Goal: Find specific page/section: Find specific page/section

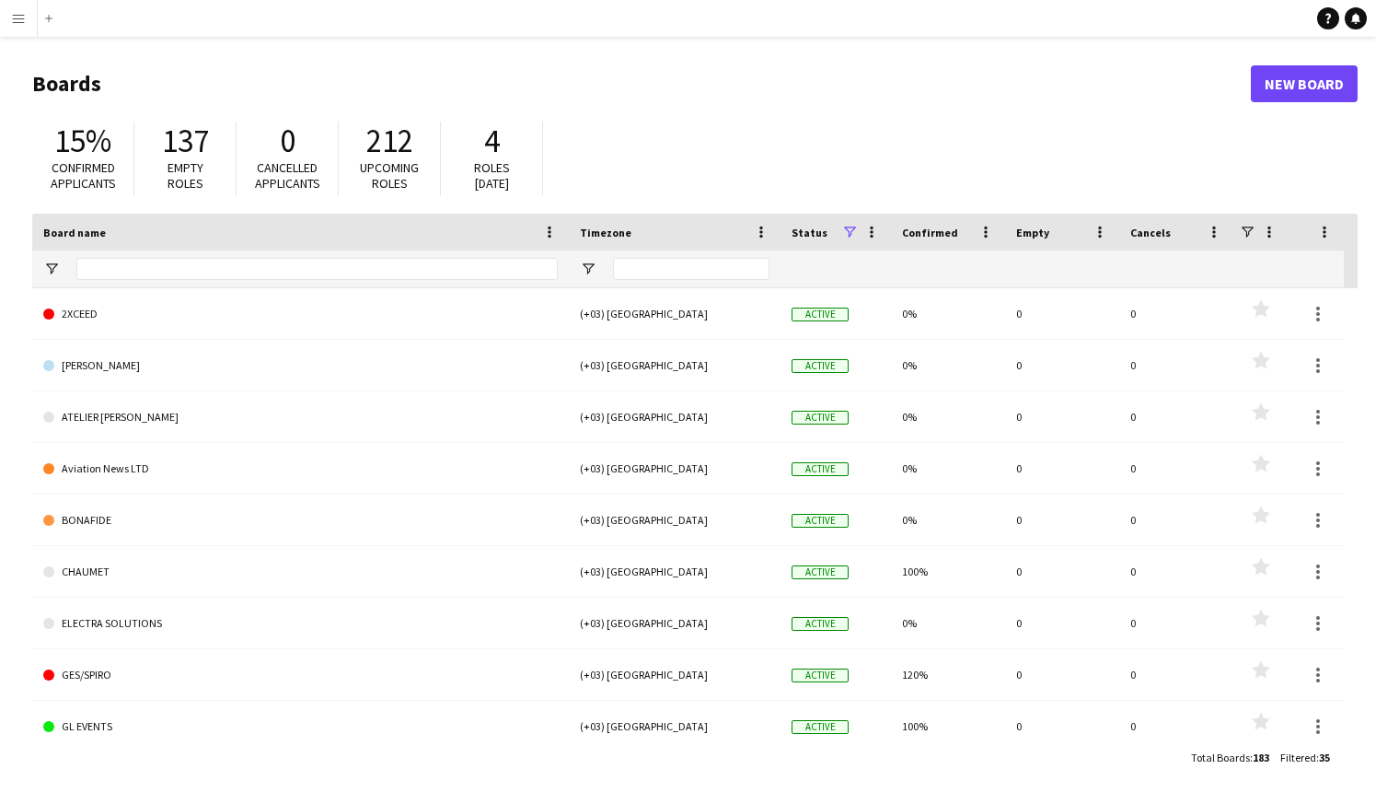
click at [26, 23] on button "Menu" at bounding box center [18, 18] width 37 height 37
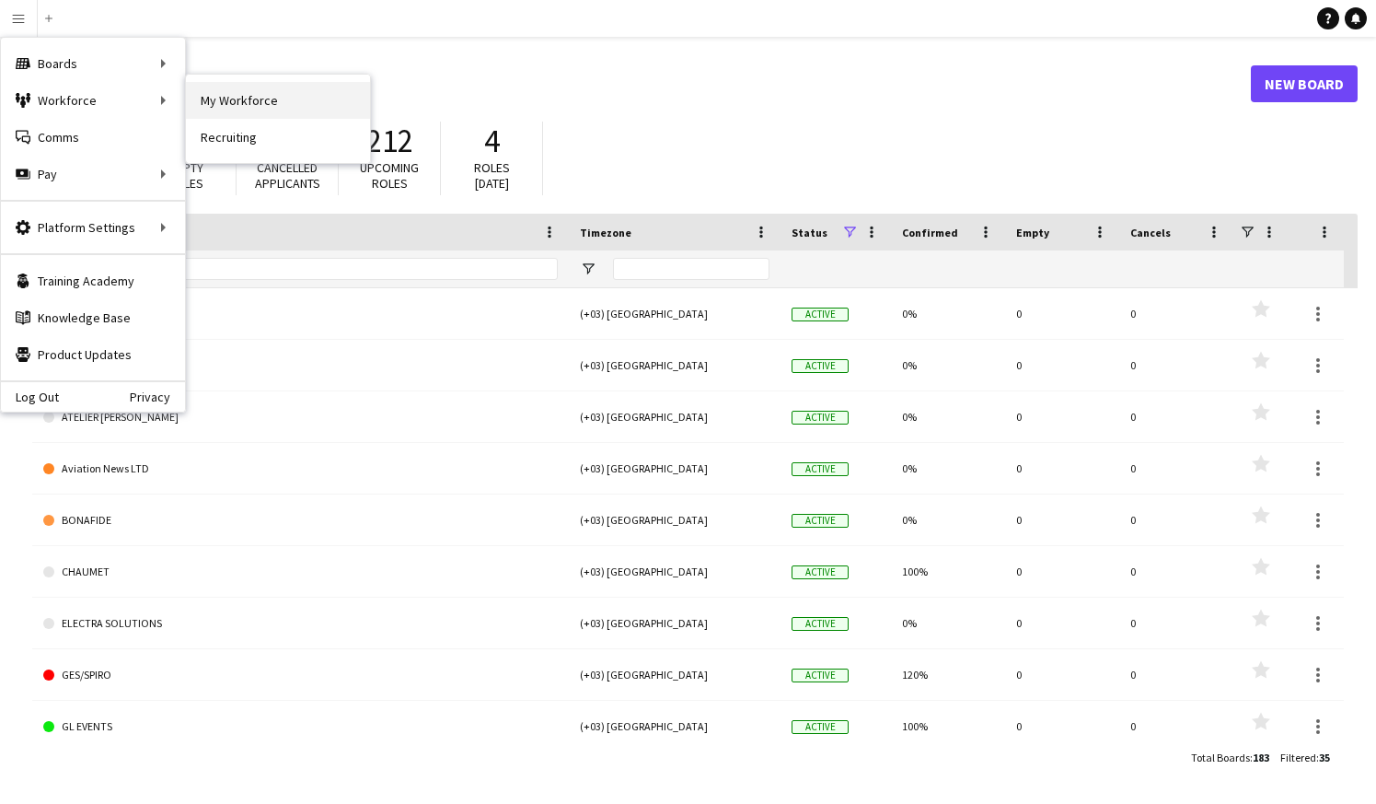
click at [283, 98] on link "My Workforce" at bounding box center [278, 100] width 184 height 37
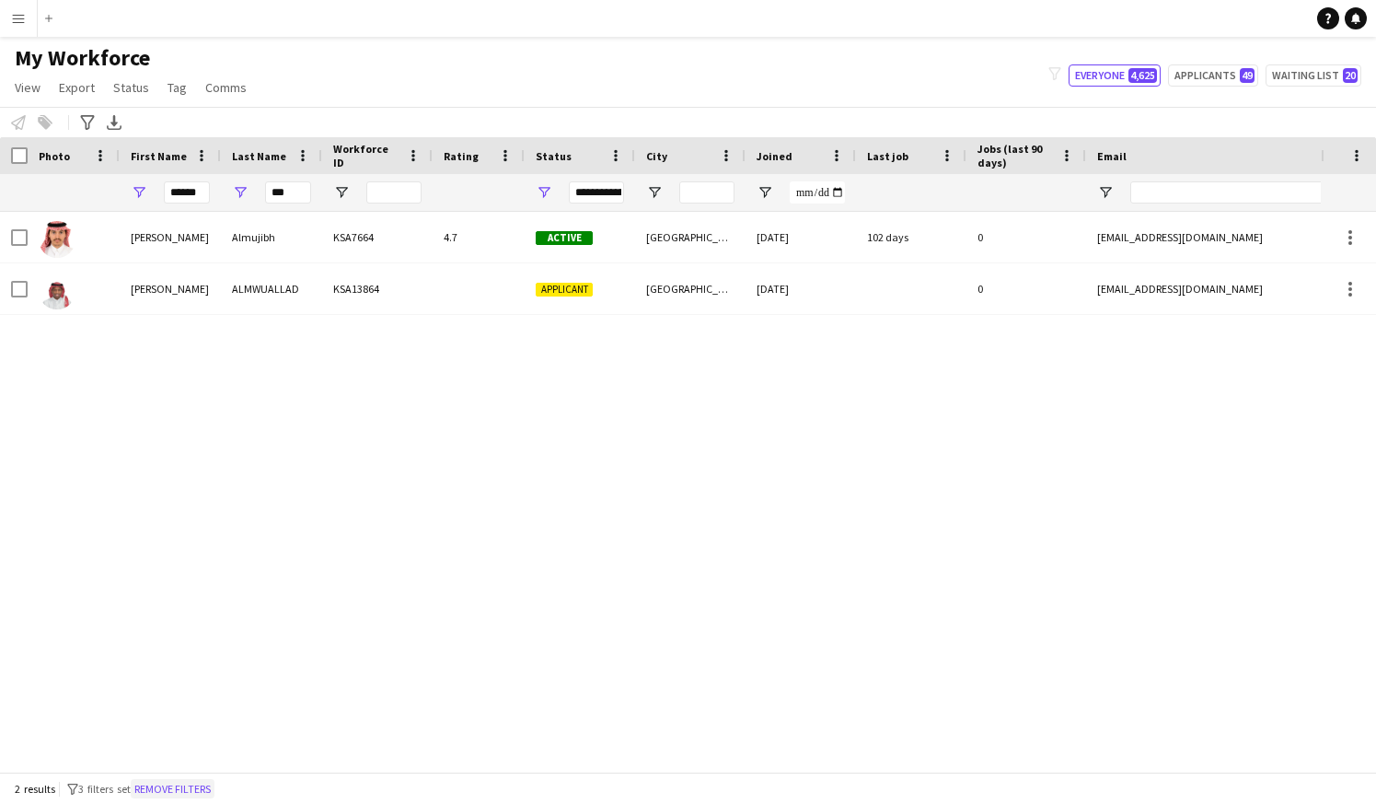
click at [207, 785] on button "Remove filters" at bounding box center [173, 789] width 84 height 20
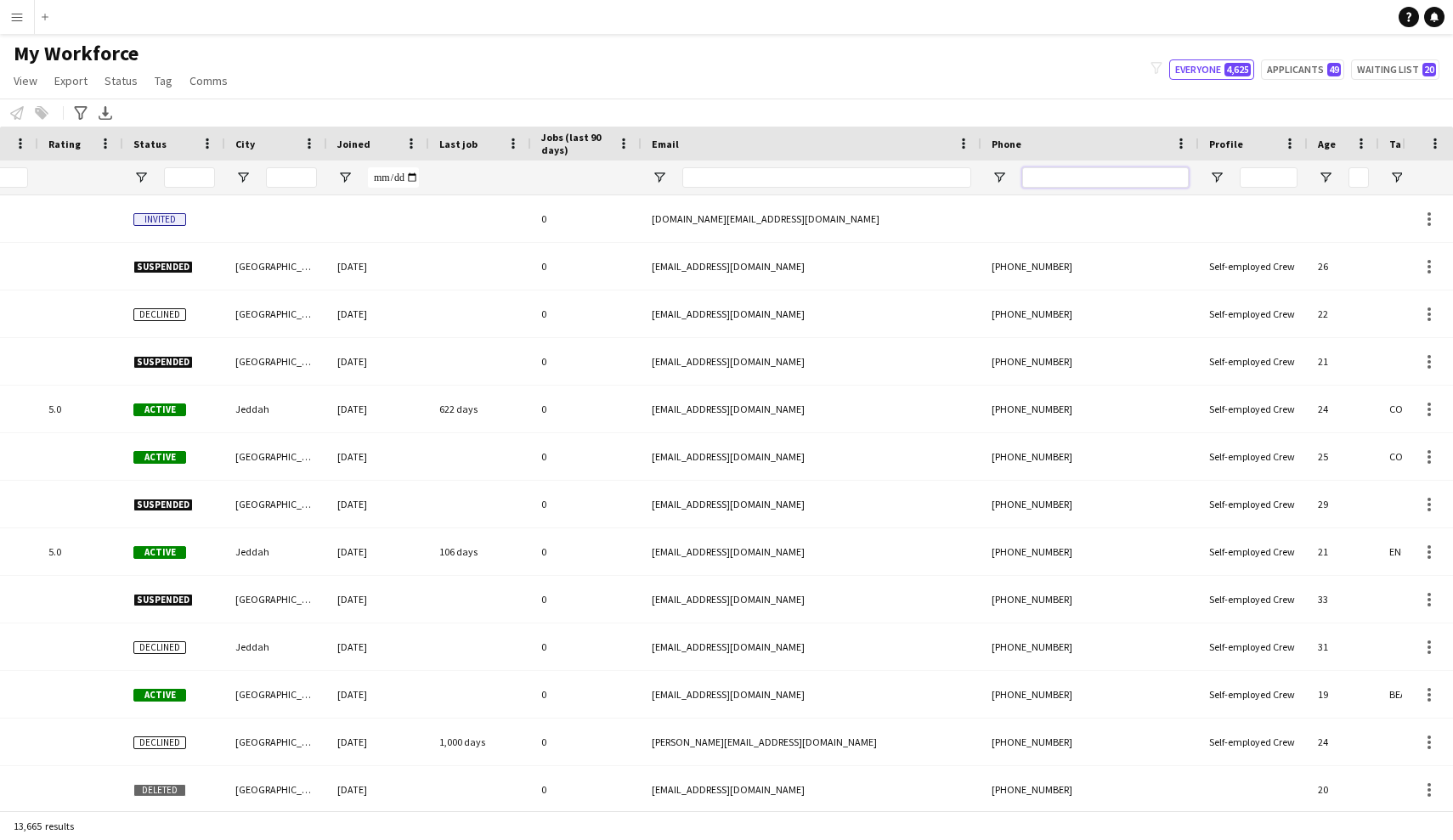
click at [1114, 186] on input "Phone Filter Input" at bounding box center [1105, 177] width 166 height 20
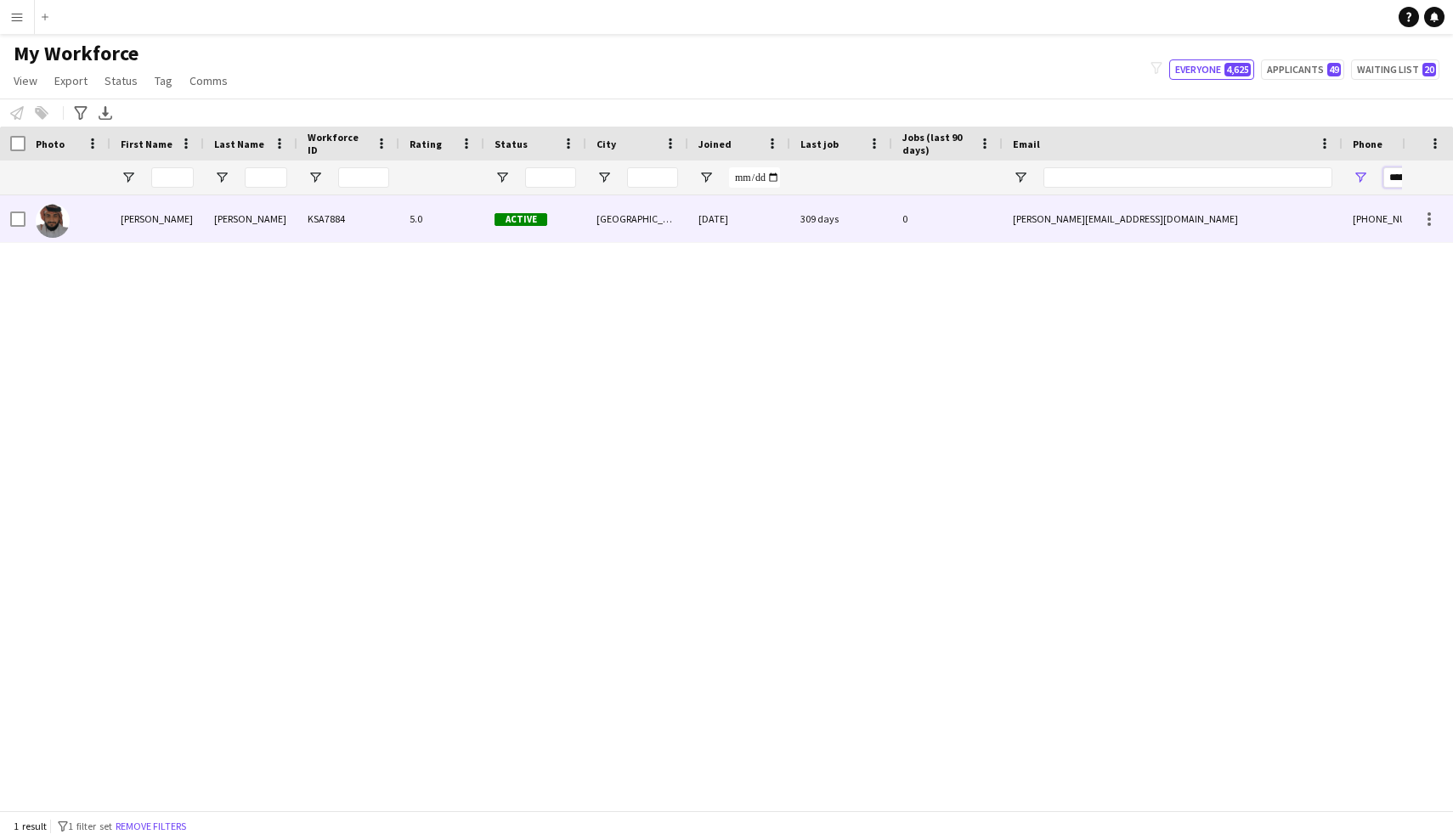
type input "******"
click at [634, 204] on div "[GEOGRAPHIC_DATA]" at bounding box center [637, 219] width 102 height 47
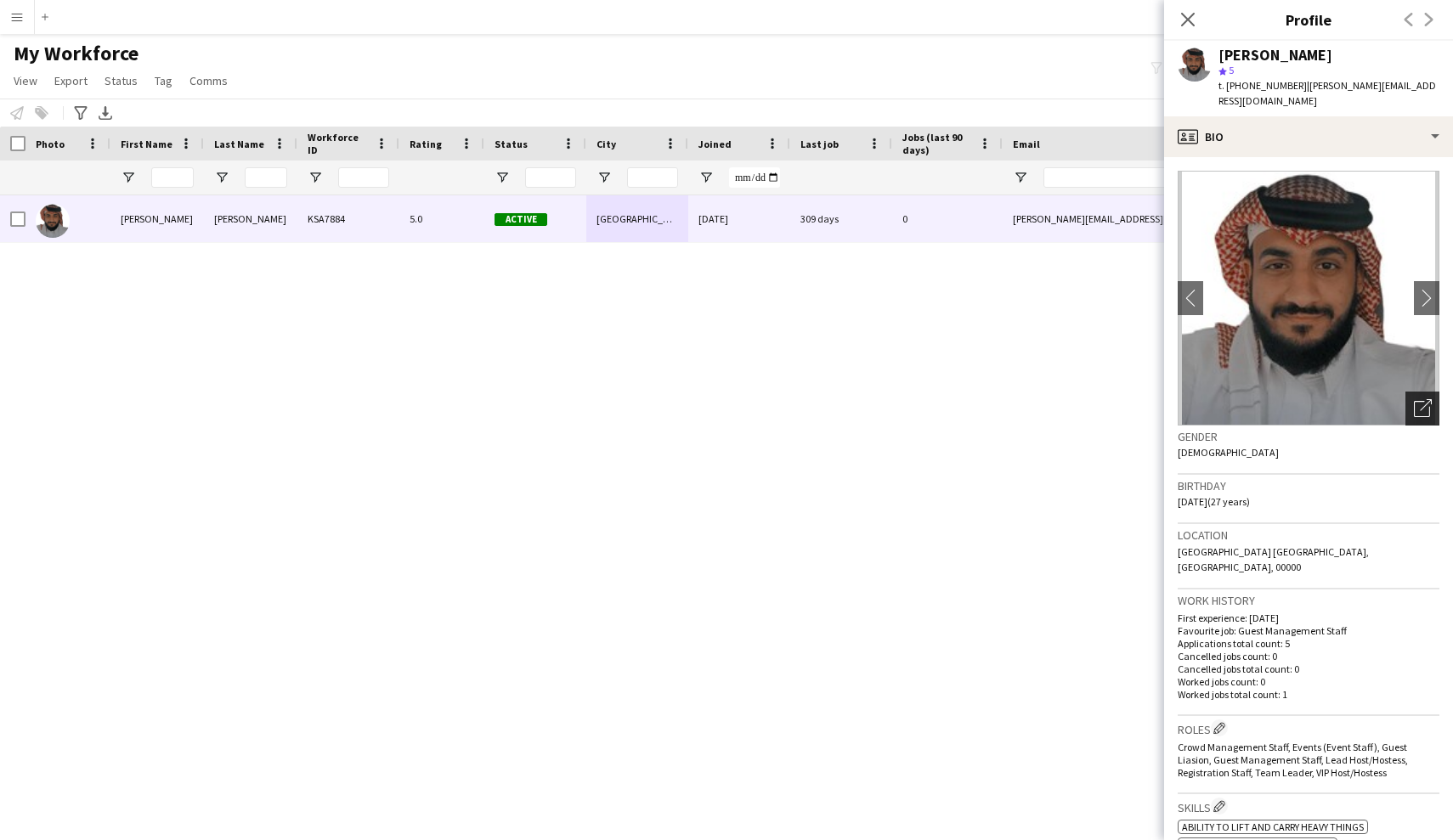
click at [1269, 414] on div "Open photos pop-in" at bounding box center [1423, 408] width 34 height 34
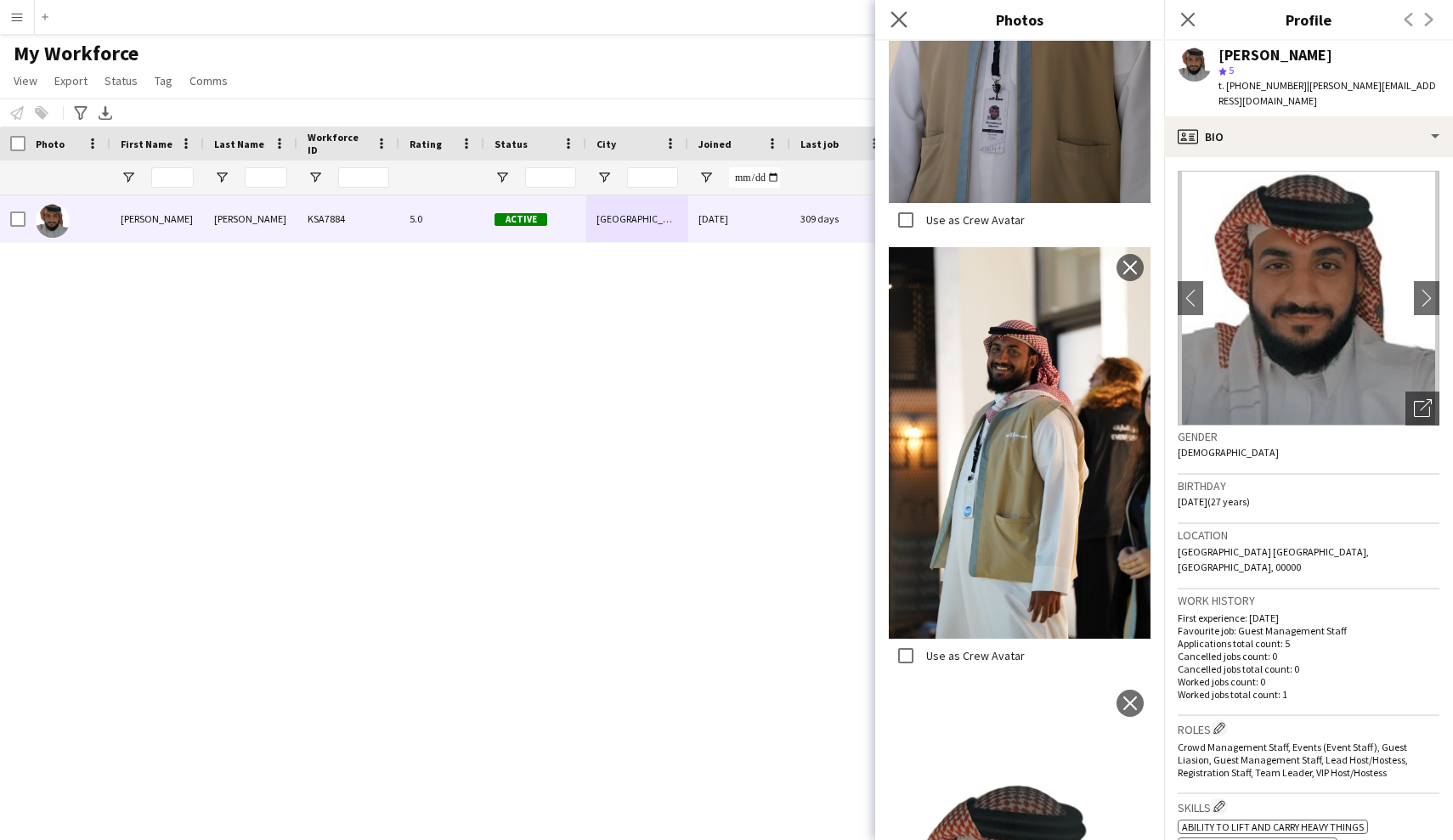
click at [910, 17] on app-icon "Close pop-in" at bounding box center [899, 19] width 25 height 25
